Goal: Task Accomplishment & Management: Manage account settings

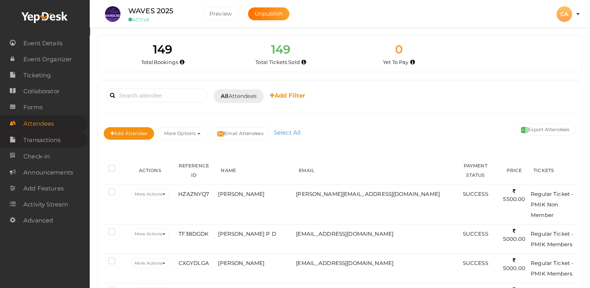
click at [44, 144] on span "Transactions" at bounding box center [41, 140] width 37 height 16
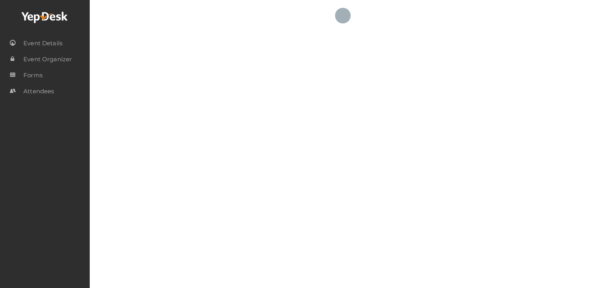
select select "ALL"
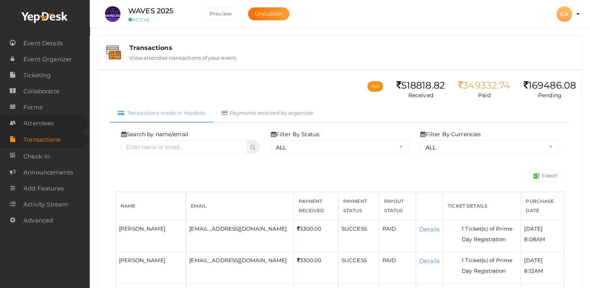
click at [43, 124] on span "Attendees" at bounding box center [38, 123] width 30 height 16
